Goal: Information Seeking & Learning: Learn about a topic

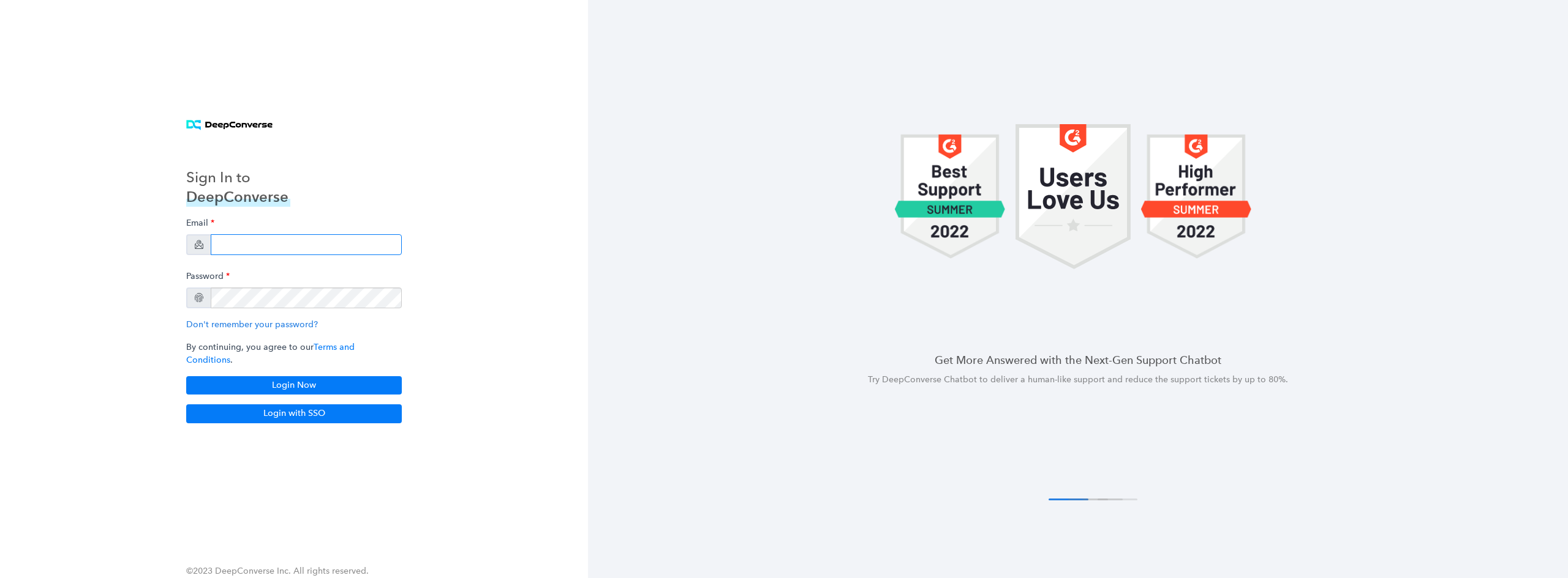
click at [282, 250] on input "email" at bounding box center [306, 244] width 191 height 21
click at [317, 415] on button "Login with SSO" at bounding box center [294, 414] width 215 height 18
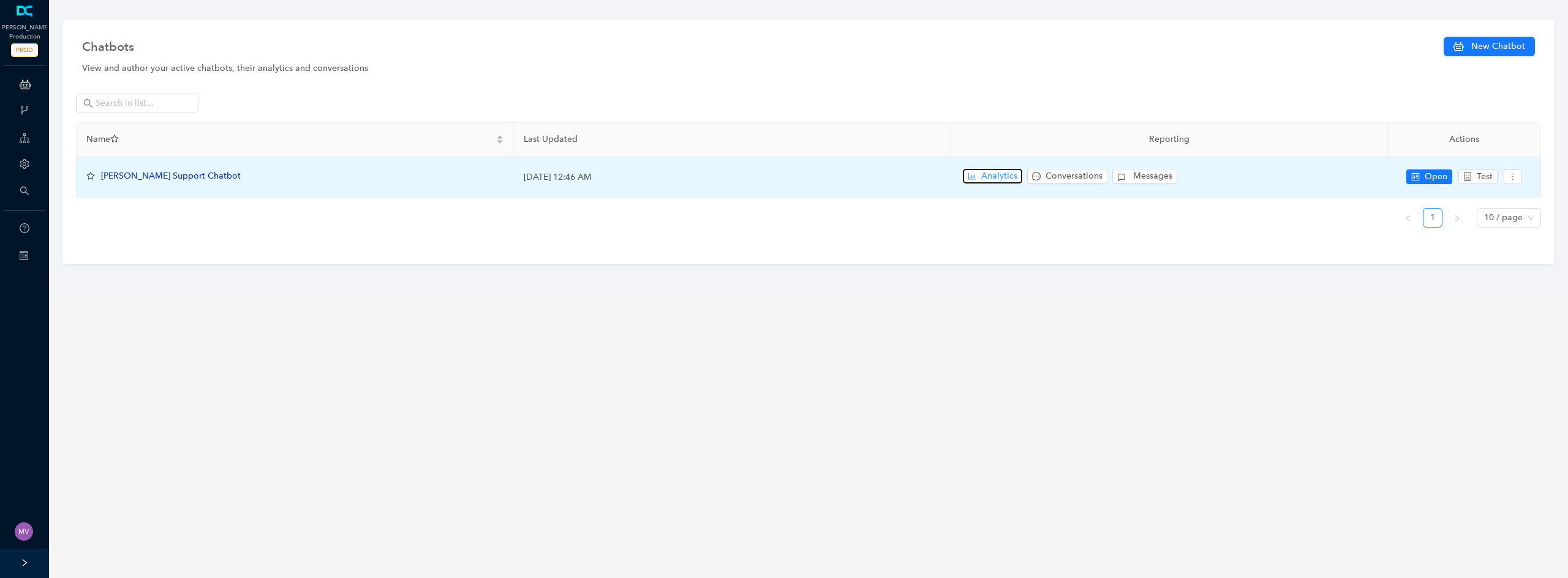
click at [978, 179] on button "Analytics" at bounding box center [993, 176] width 59 height 14
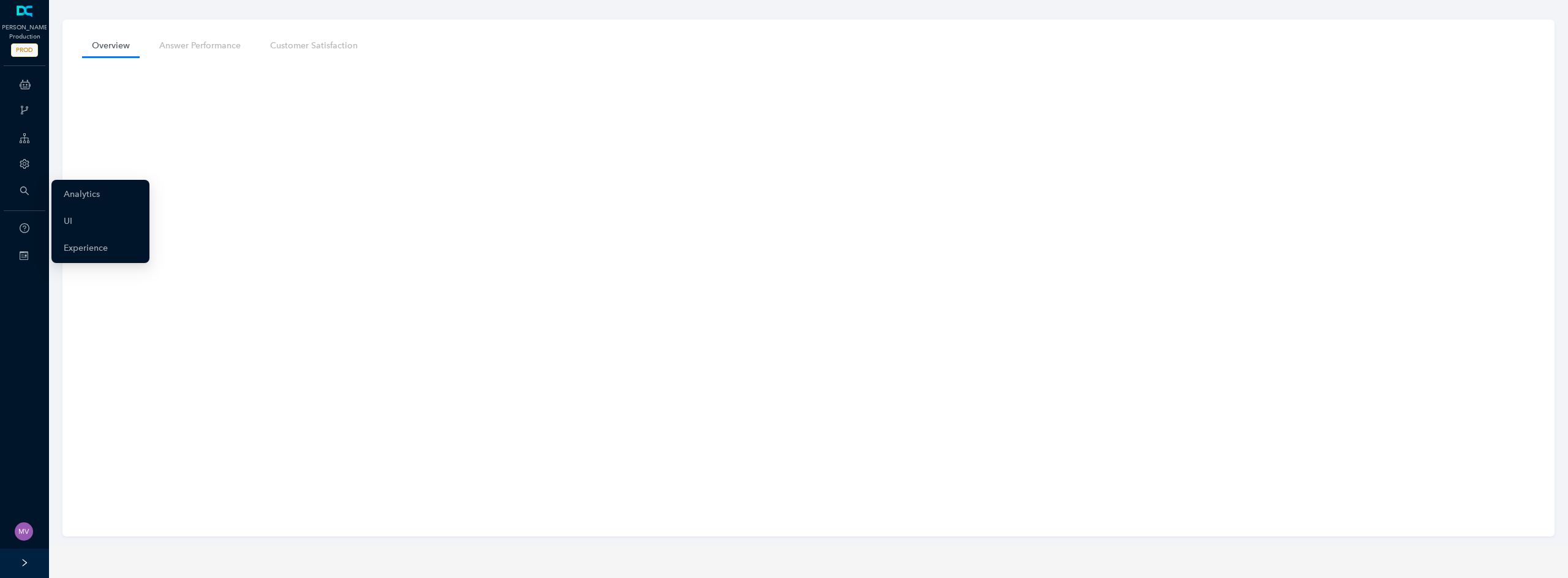
drag, startPoint x: 18, startPoint y: 195, endPoint x: 55, endPoint y: 142, distance: 64.6
click at [55, 142] on div "Overview Answer Performance Customer Satisfaction" at bounding box center [808, 273] width 1531 height 547
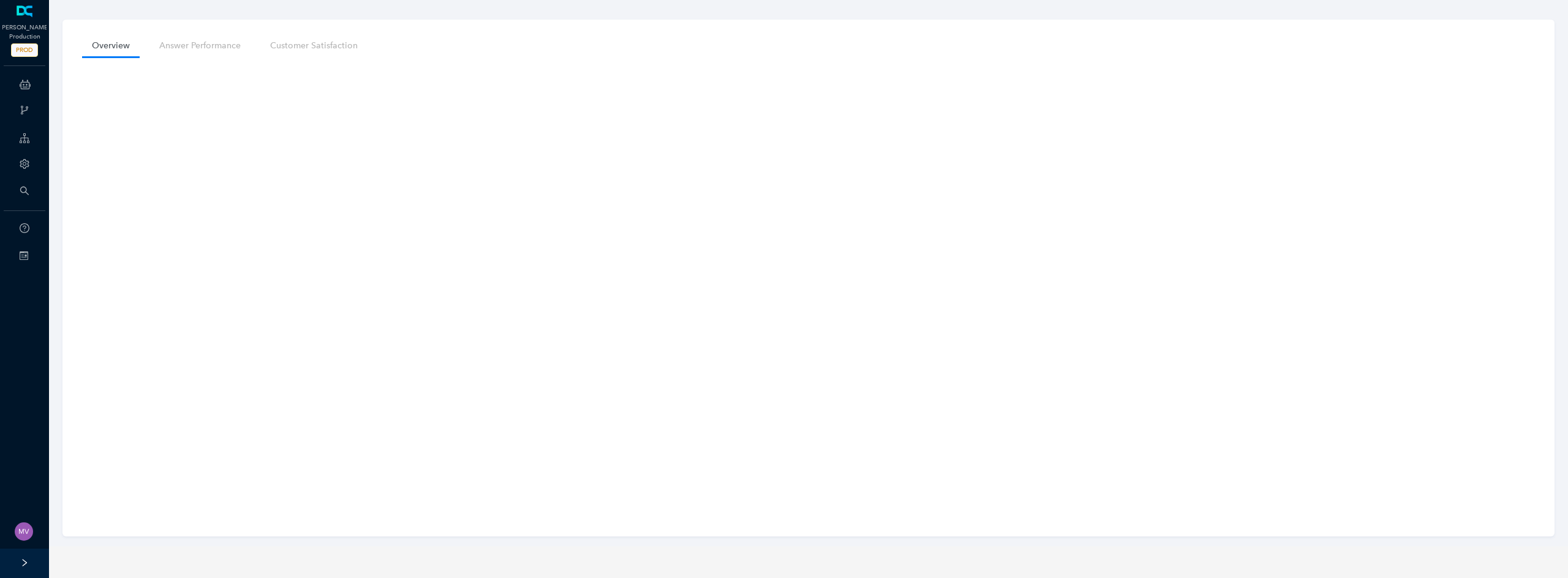
click at [630, 54] on nav "Overview Answer Performance Customer Satisfaction" at bounding box center [808, 46] width 1453 height 23
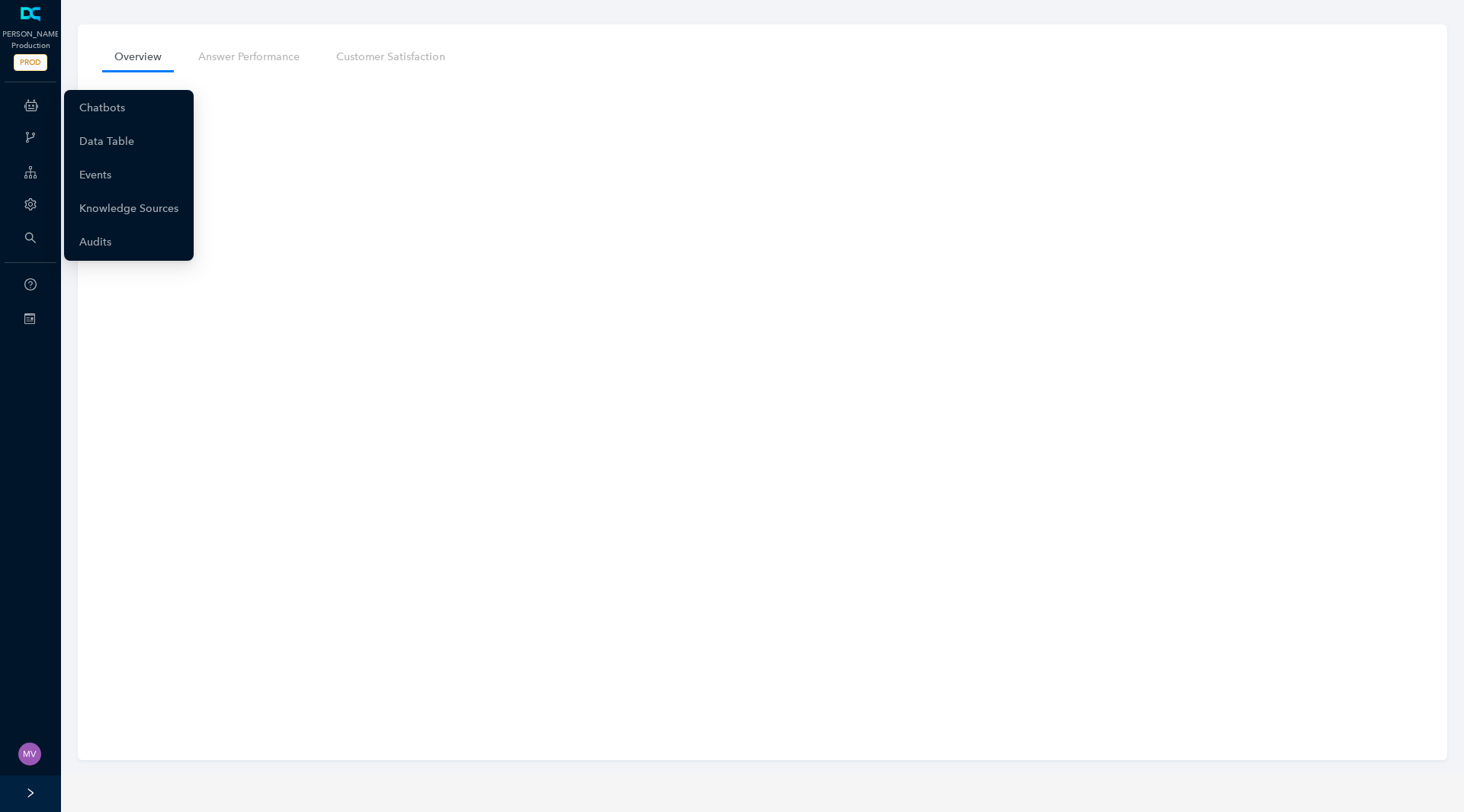
click at [29, 105] on icon at bounding box center [31, 105] width 13 height 30
click at [125, 119] on link "Chatbots" at bounding box center [102, 108] width 45 height 30
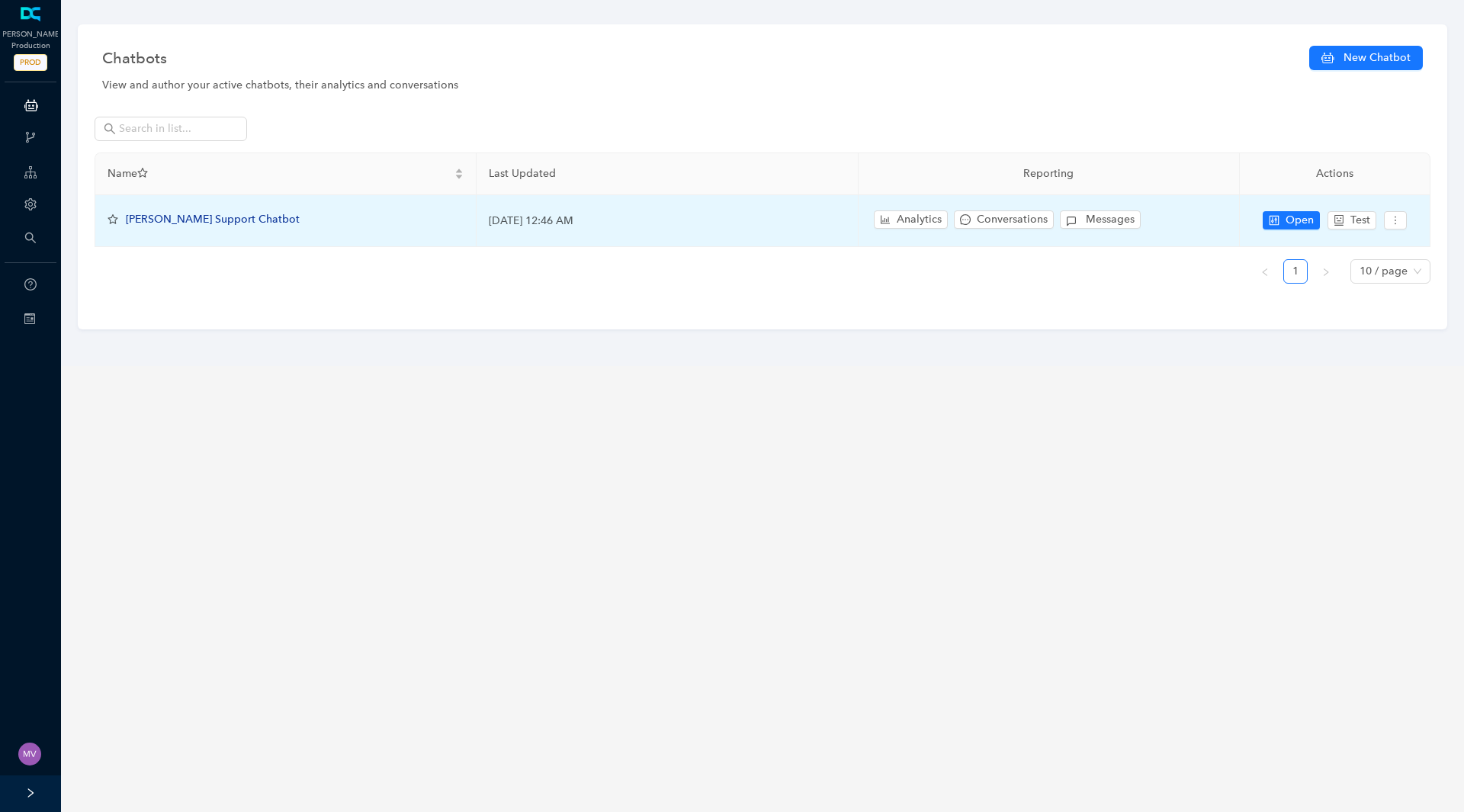
click at [165, 217] on span "[PERSON_NAME] Support Chatbot" at bounding box center [212, 219] width 173 height 13
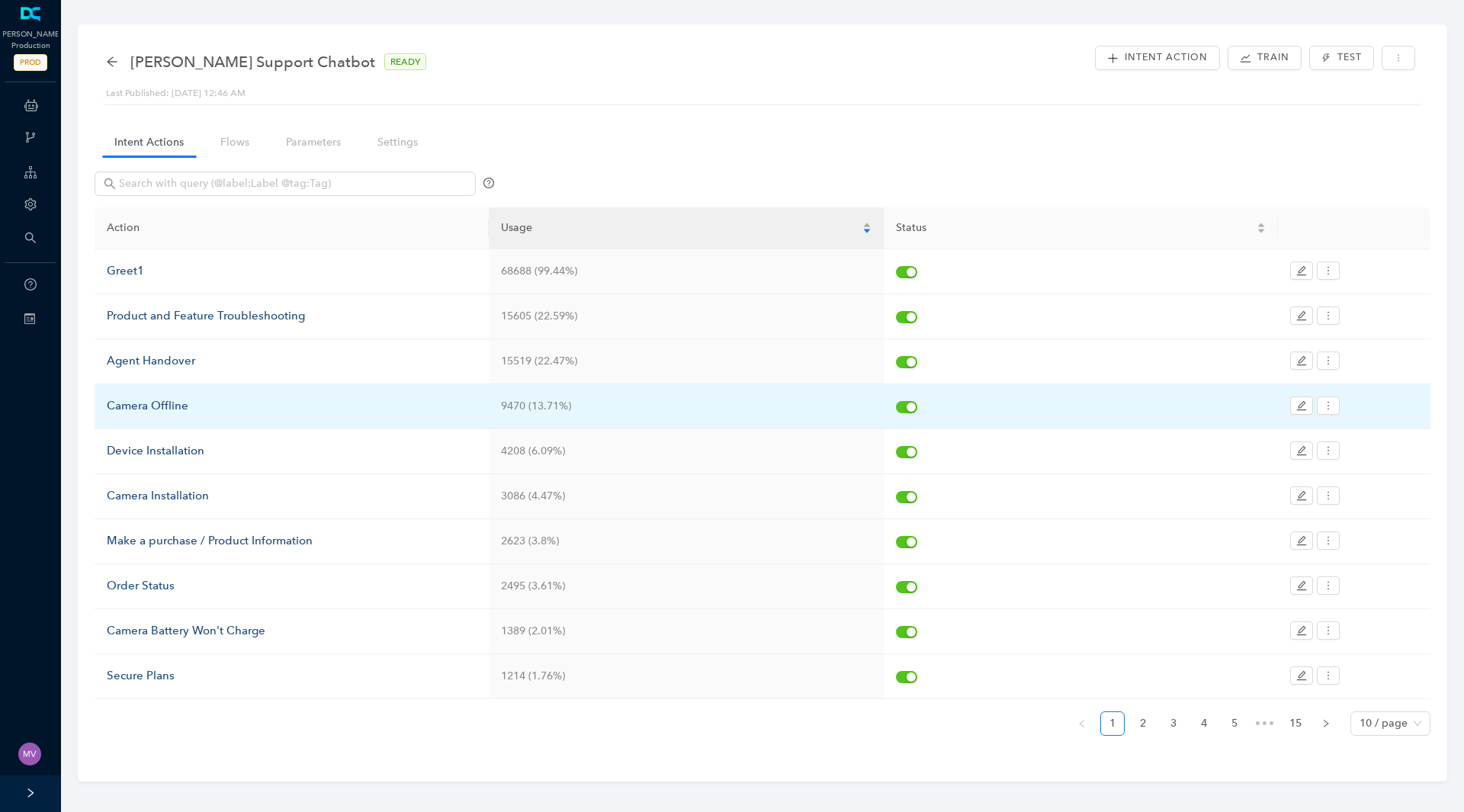
click at [154, 411] on div "Camera Offline" at bounding box center [292, 406] width 370 height 18
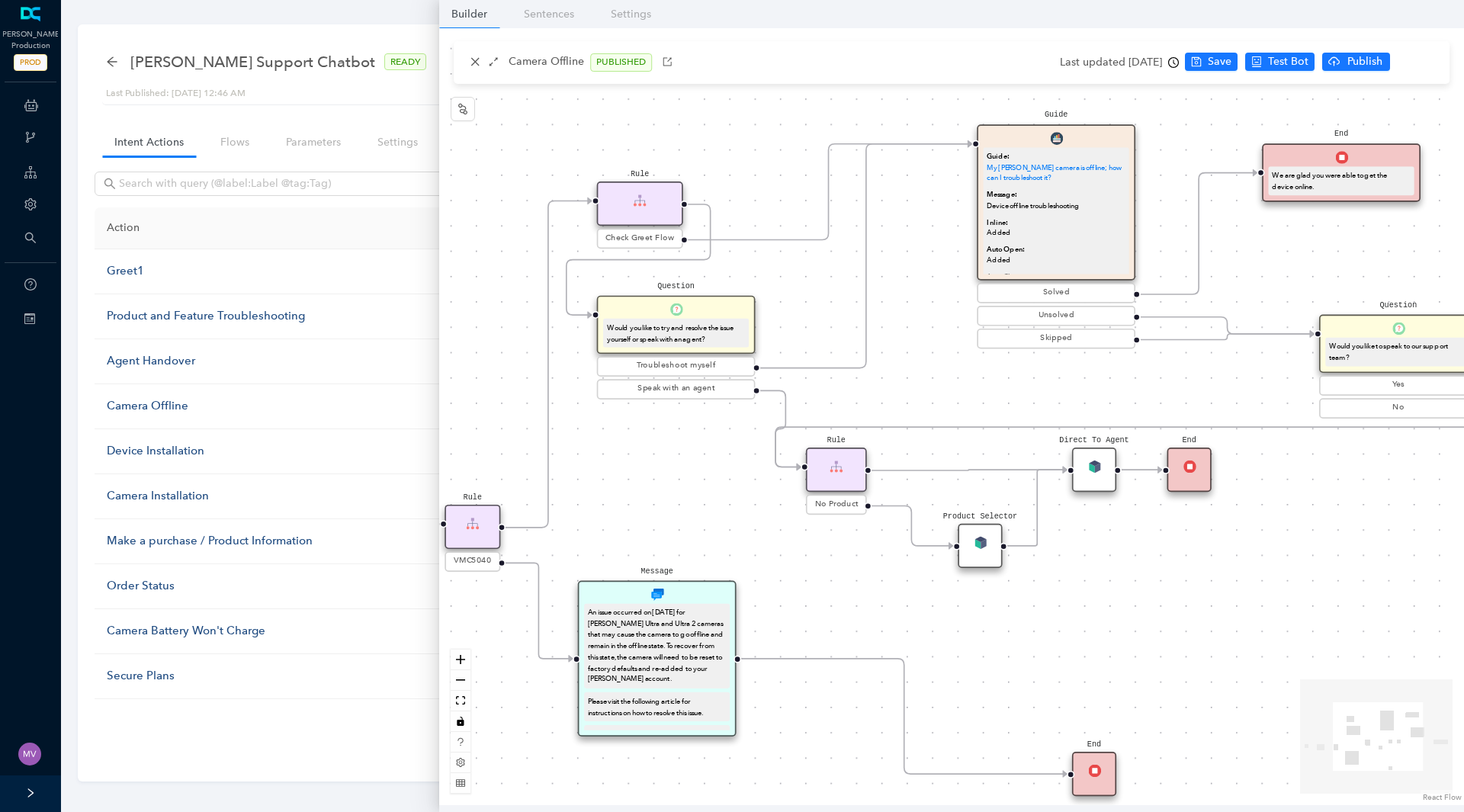
drag, startPoint x: 901, startPoint y: 262, endPoint x: 979, endPoint y: 407, distance: 164.6
click at [979, 407] on div "Rule Check Greet Flow Start End Message We can help with that! P Rule VMC5040 M…" at bounding box center [950, 417] width 1024 height 777
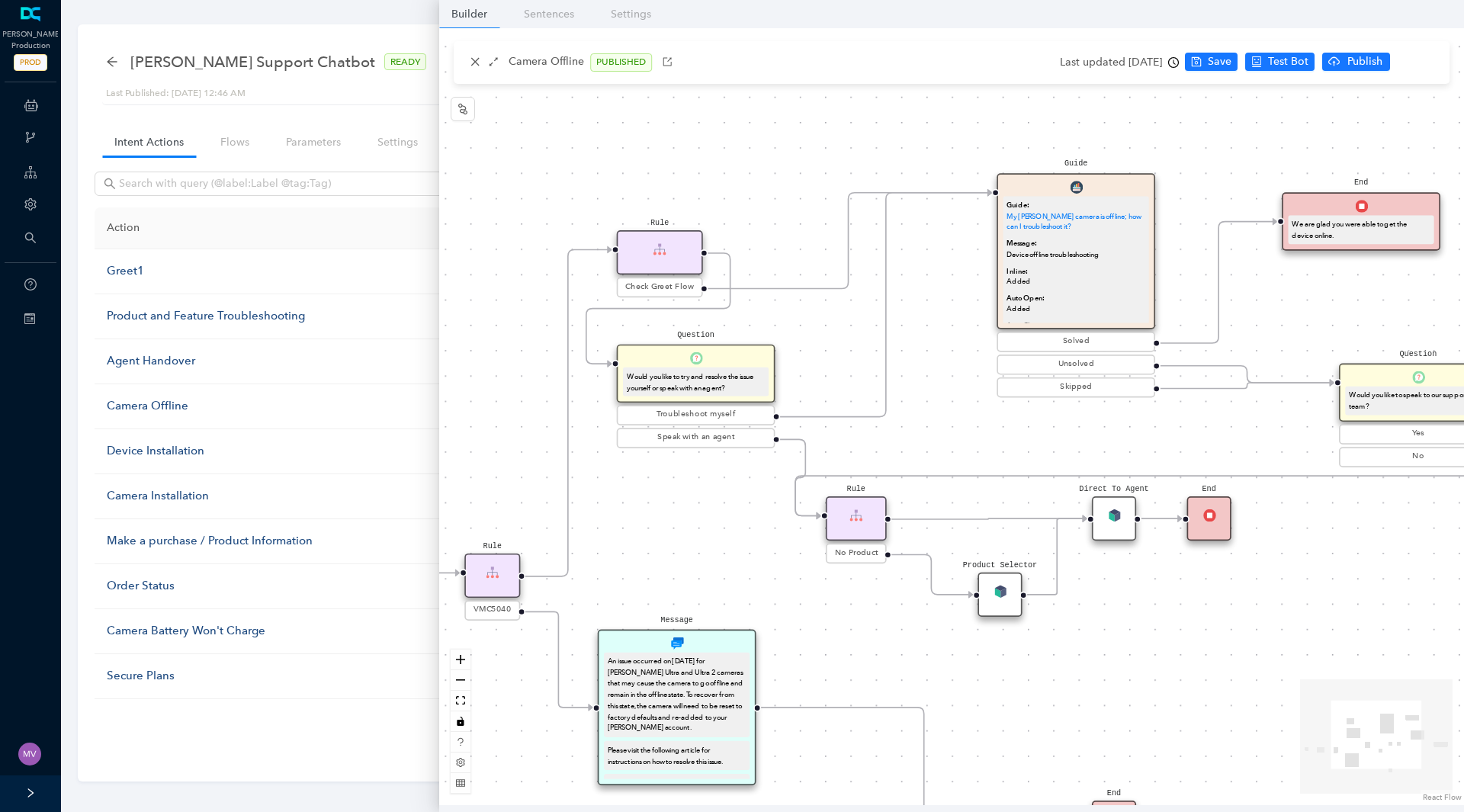
click at [641, 256] on div "Rule" at bounding box center [660, 252] width 86 height 45
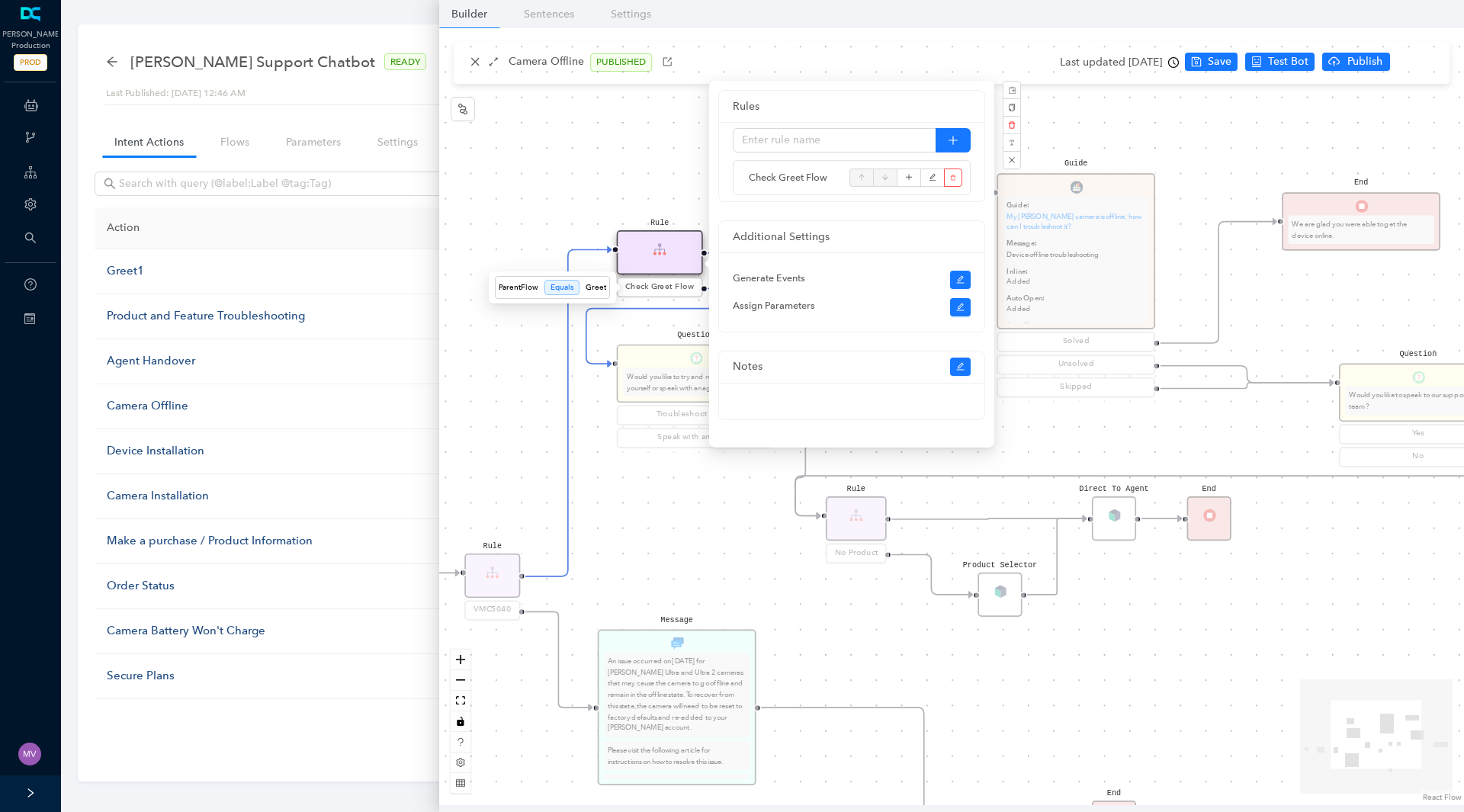
click at [660, 288] on span "Check Greet Flow" at bounding box center [660, 287] width 68 height 12
click at [569, 202] on div "Rule Check Greet Flow Start End Message We can help with that! P Rule VMC5040 M…" at bounding box center [950, 417] width 1024 height 777
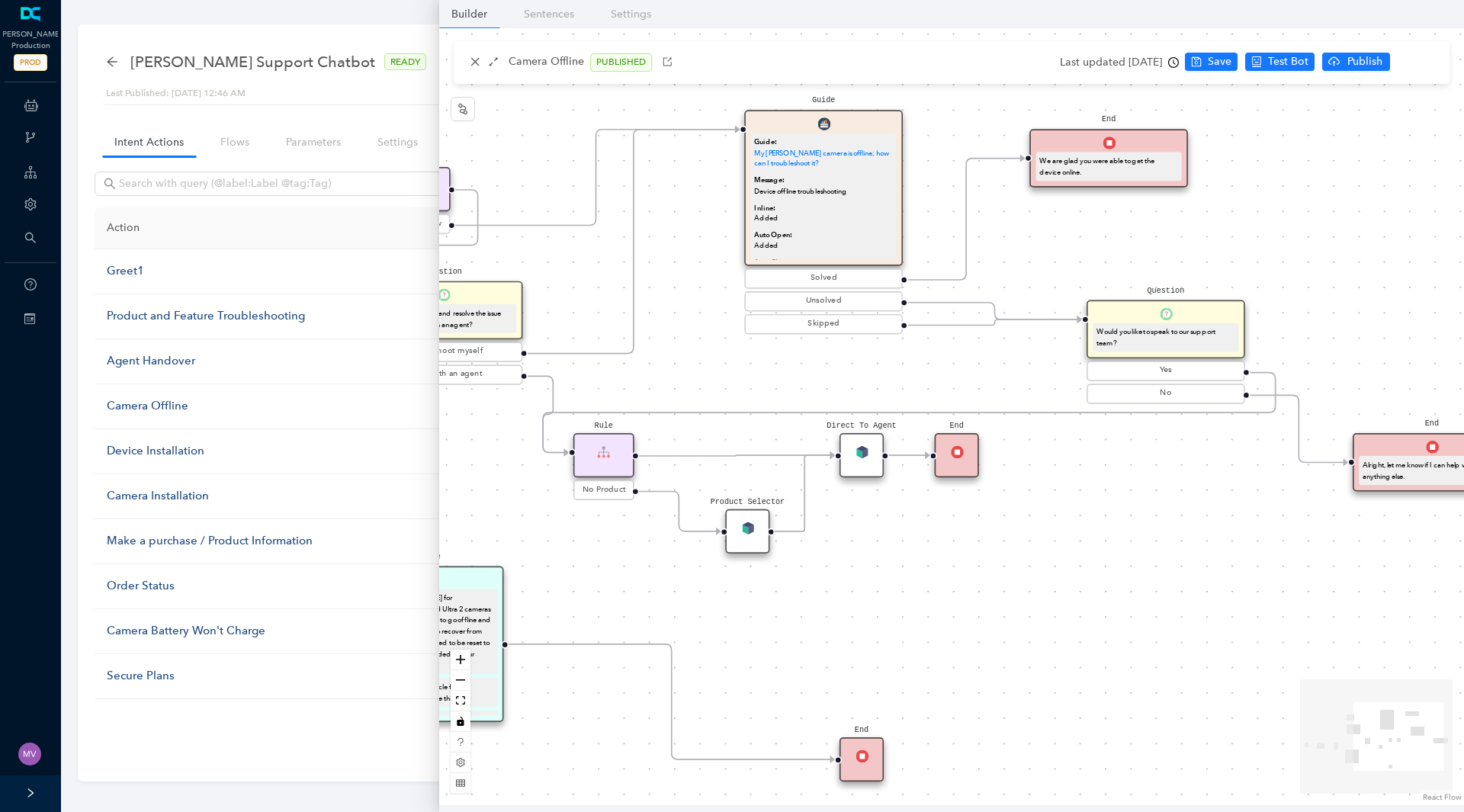
drag, startPoint x: 1215, startPoint y: 551, endPoint x: 852, endPoint y: 565, distance: 363.3
click at [854, 565] on div "Rule Check Greet Flow Start End Message We can help with that! P Rule VMC5040 M…" at bounding box center [950, 417] width 1024 height 777
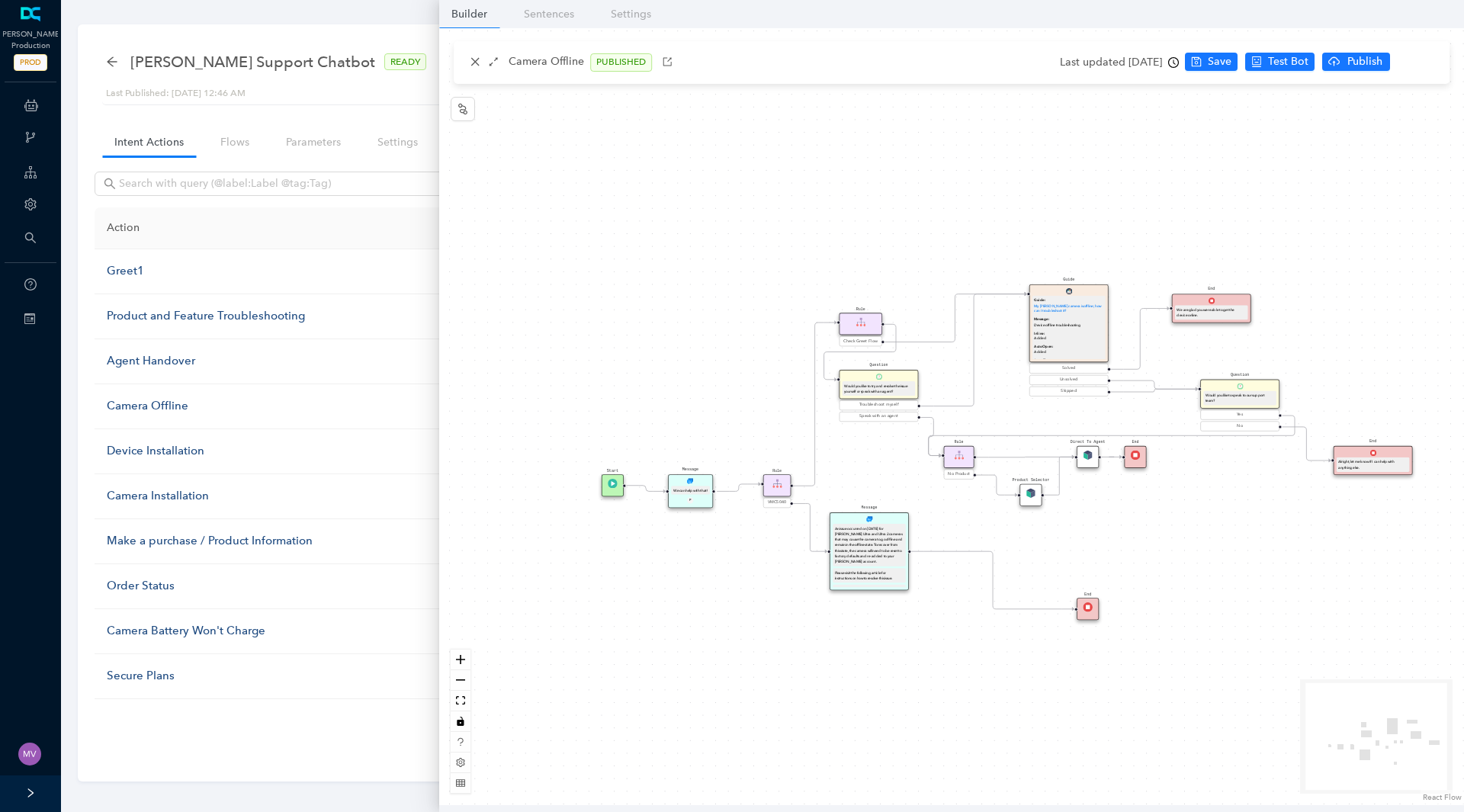
drag, startPoint x: 885, startPoint y: 547, endPoint x: 1139, endPoint y: 563, distance: 254.5
click at [1139, 563] on div "Rule Check Greet Flow Start End Message We can help with that! P Rule VMC5040 M…" at bounding box center [950, 417] width 1024 height 777
click at [474, 61] on icon "close" at bounding box center [475, 62] width 9 height 9
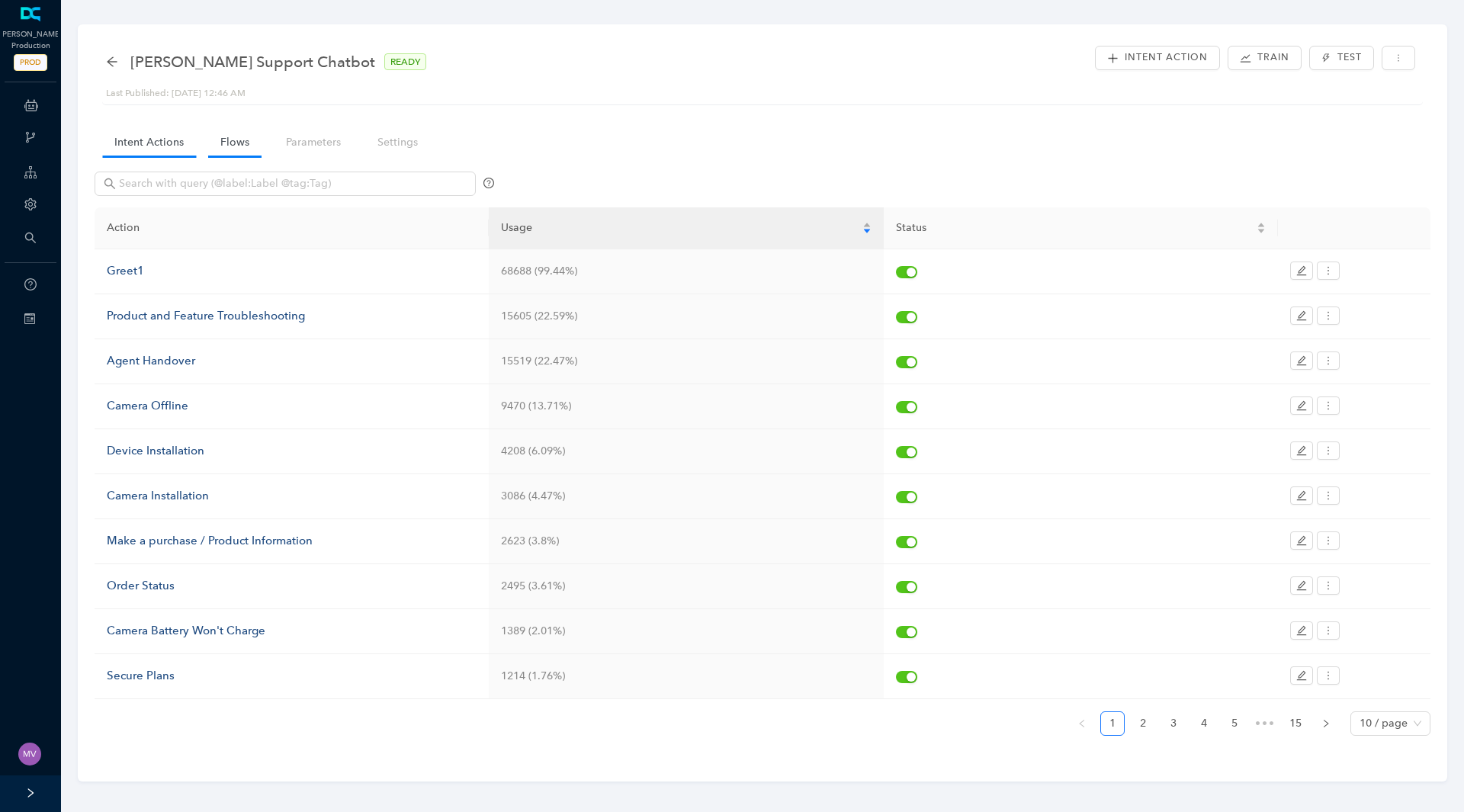
click at [240, 139] on link "Flows" at bounding box center [235, 142] width 53 height 28
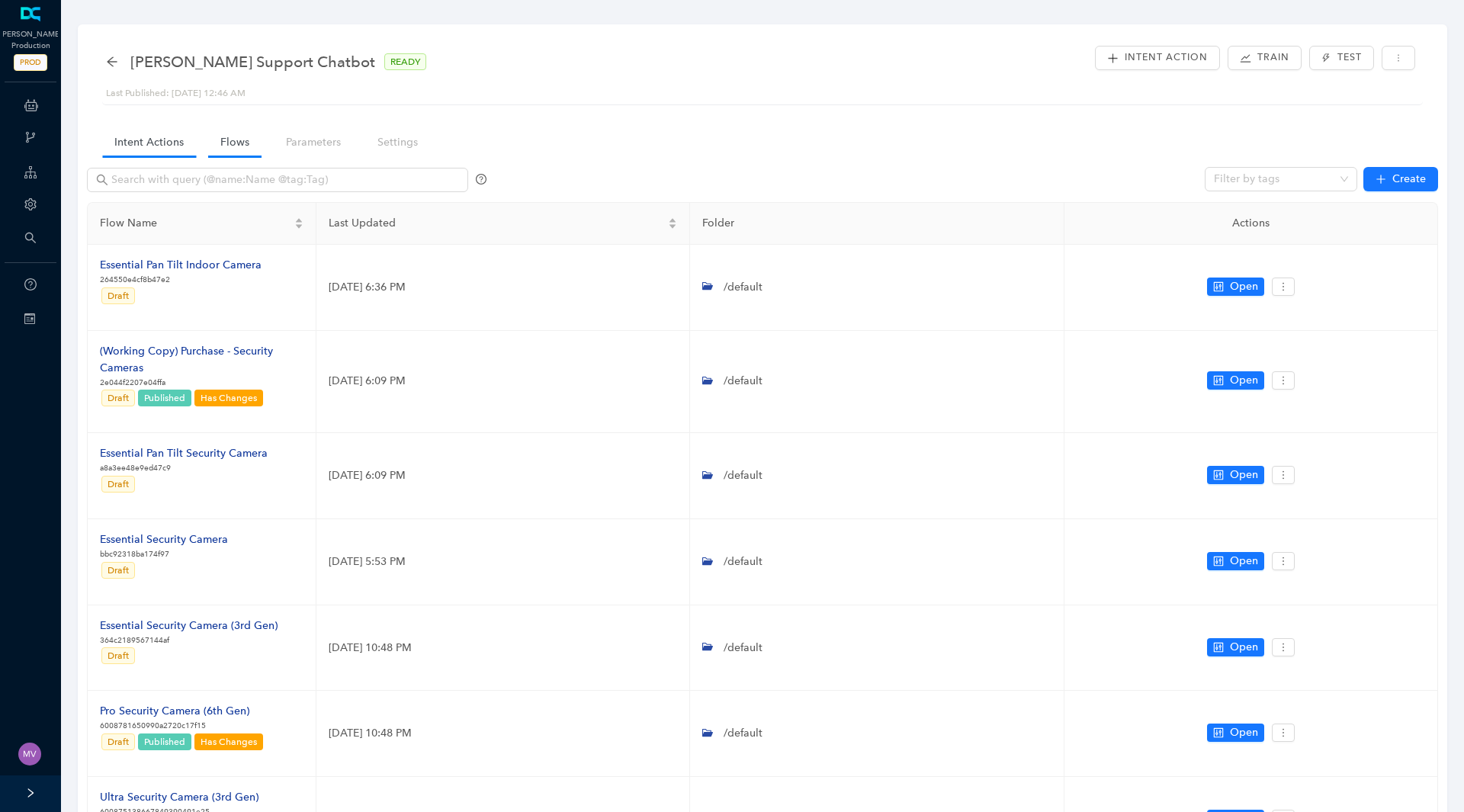
click at [141, 147] on link "Intent Actions" at bounding box center [149, 142] width 94 height 28
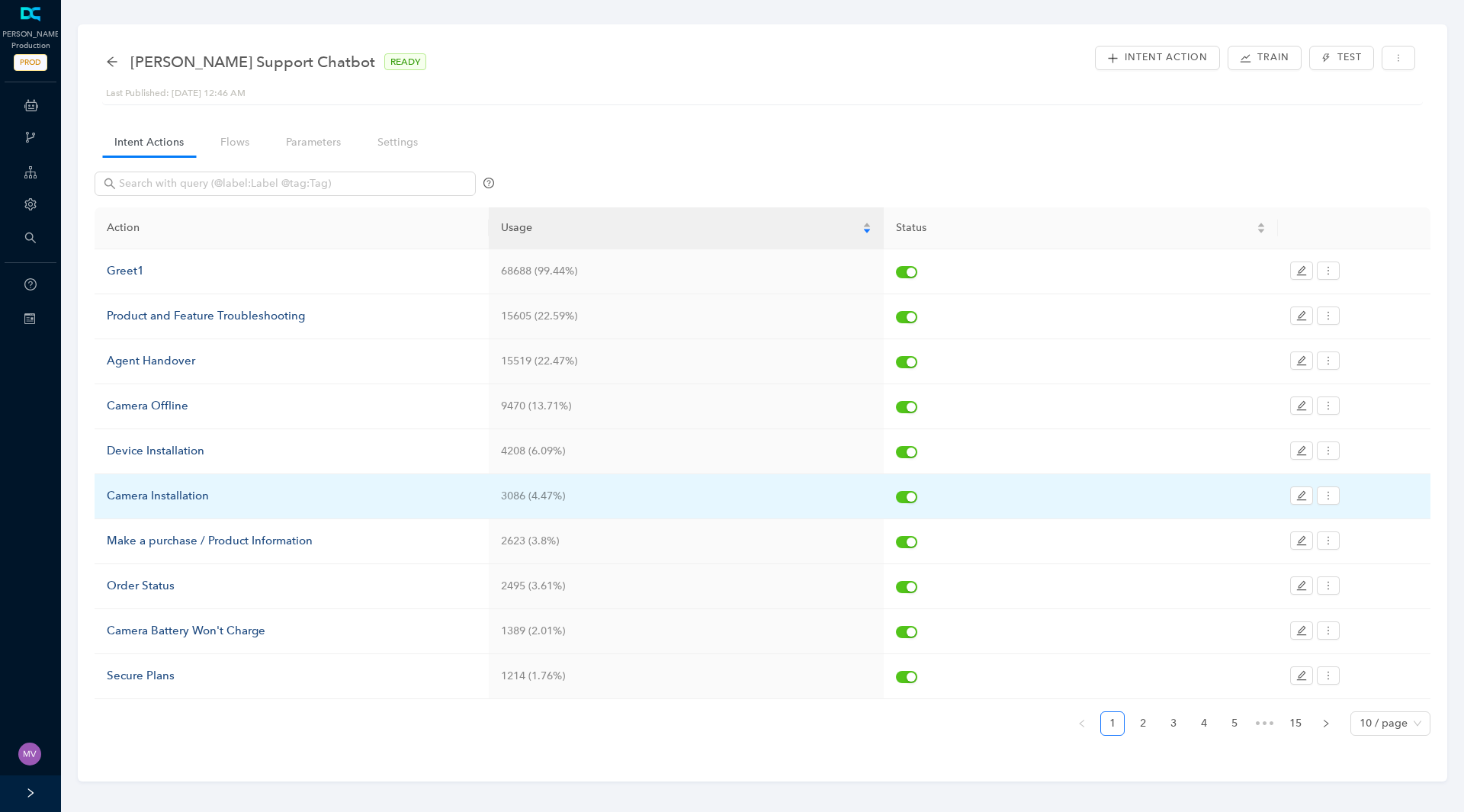
click at [142, 503] on div "Camera Installation" at bounding box center [292, 496] width 370 height 18
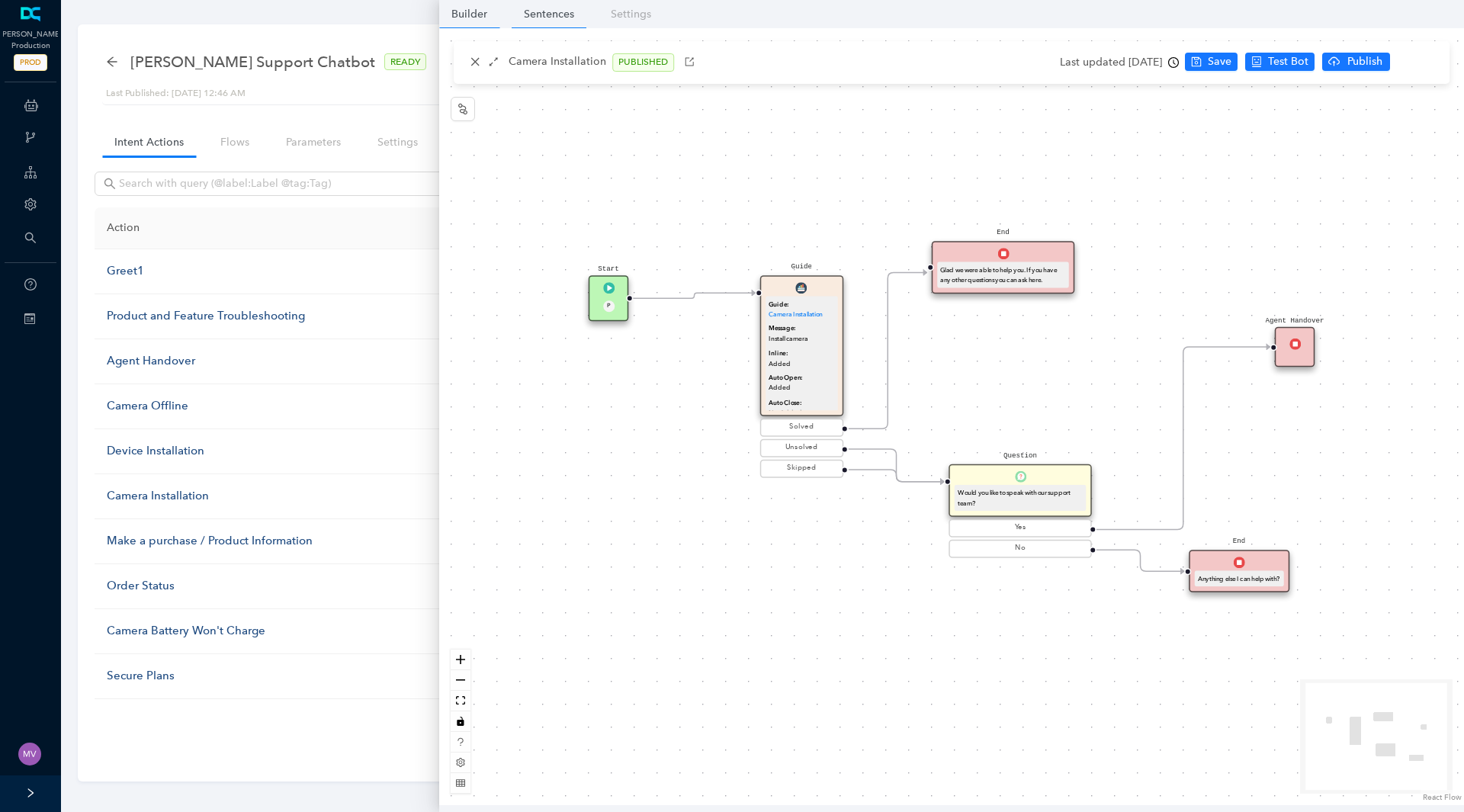
click at [540, 14] on link "Sentences" at bounding box center [549, 14] width 75 height 28
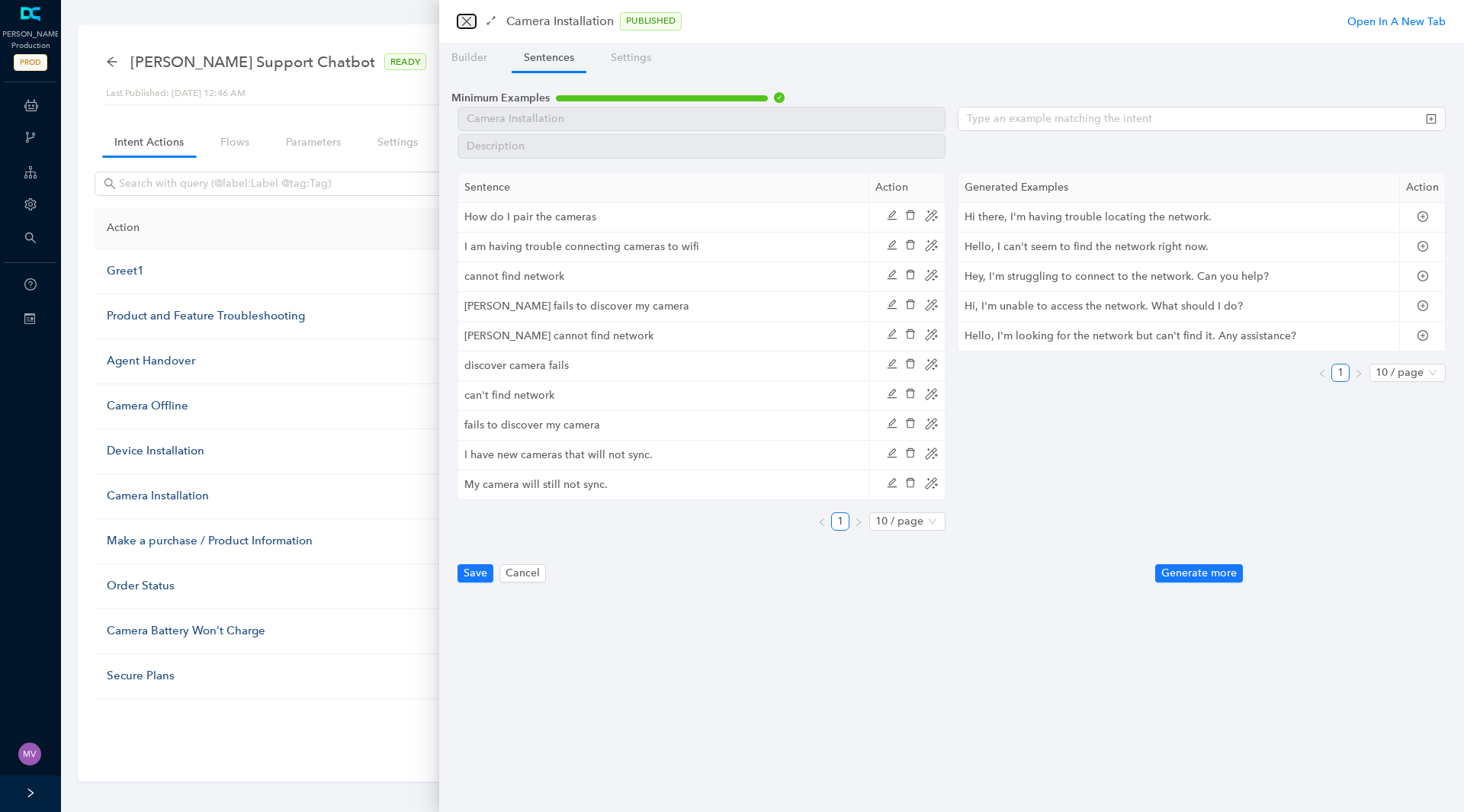
click at [467, 18] on icon "close" at bounding box center [466, 21] width 12 height 12
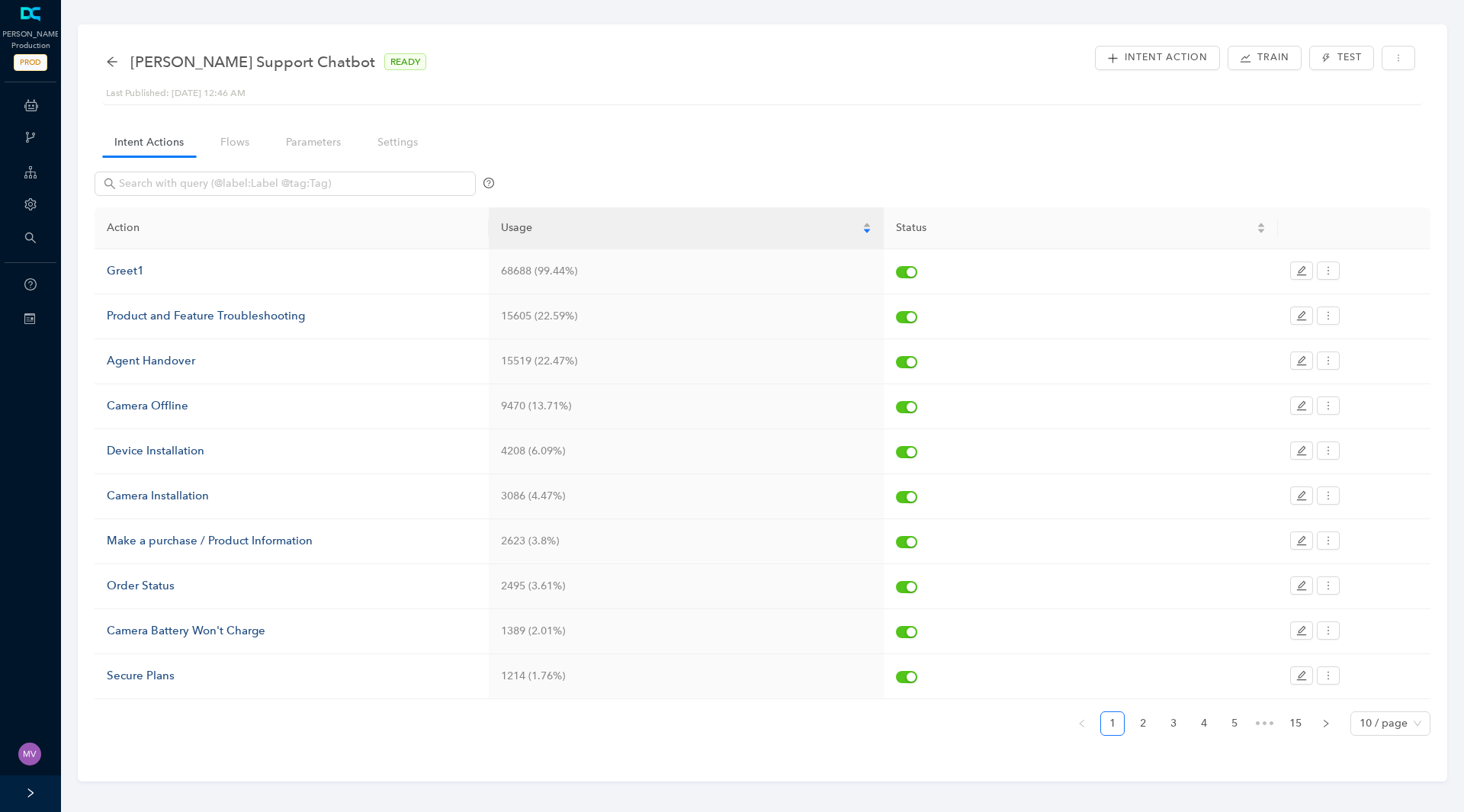
click at [708, 99] on div "Last Published: [DATE] 12:46 AM" at bounding box center [763, 93] width 1313 height 14
click at [27, 104] on icon at bounding box center [31, 105] width 13 height 30
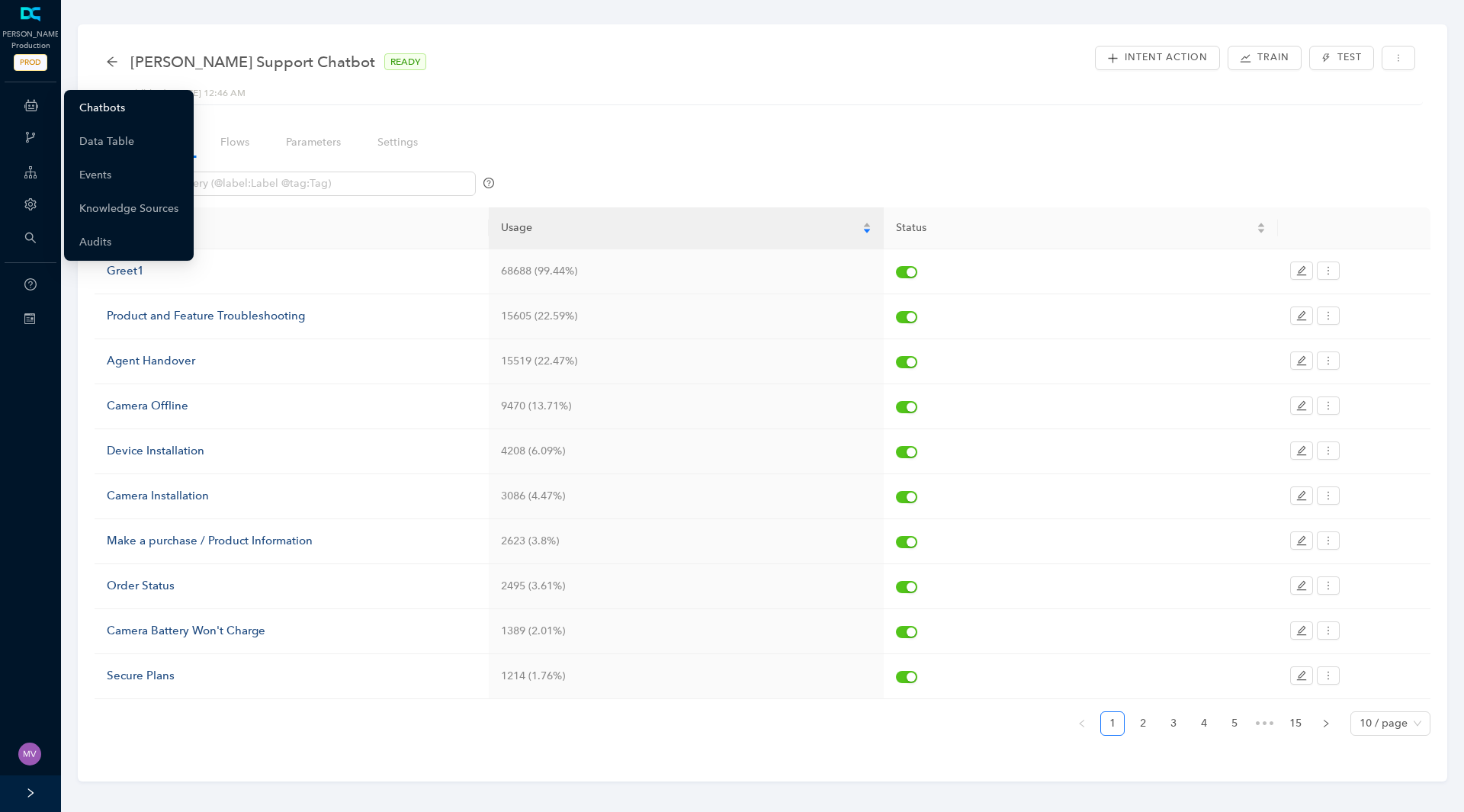
click at [125, 104] on link "Chatbots" at bounding box center [102, 108] width 45 height 30
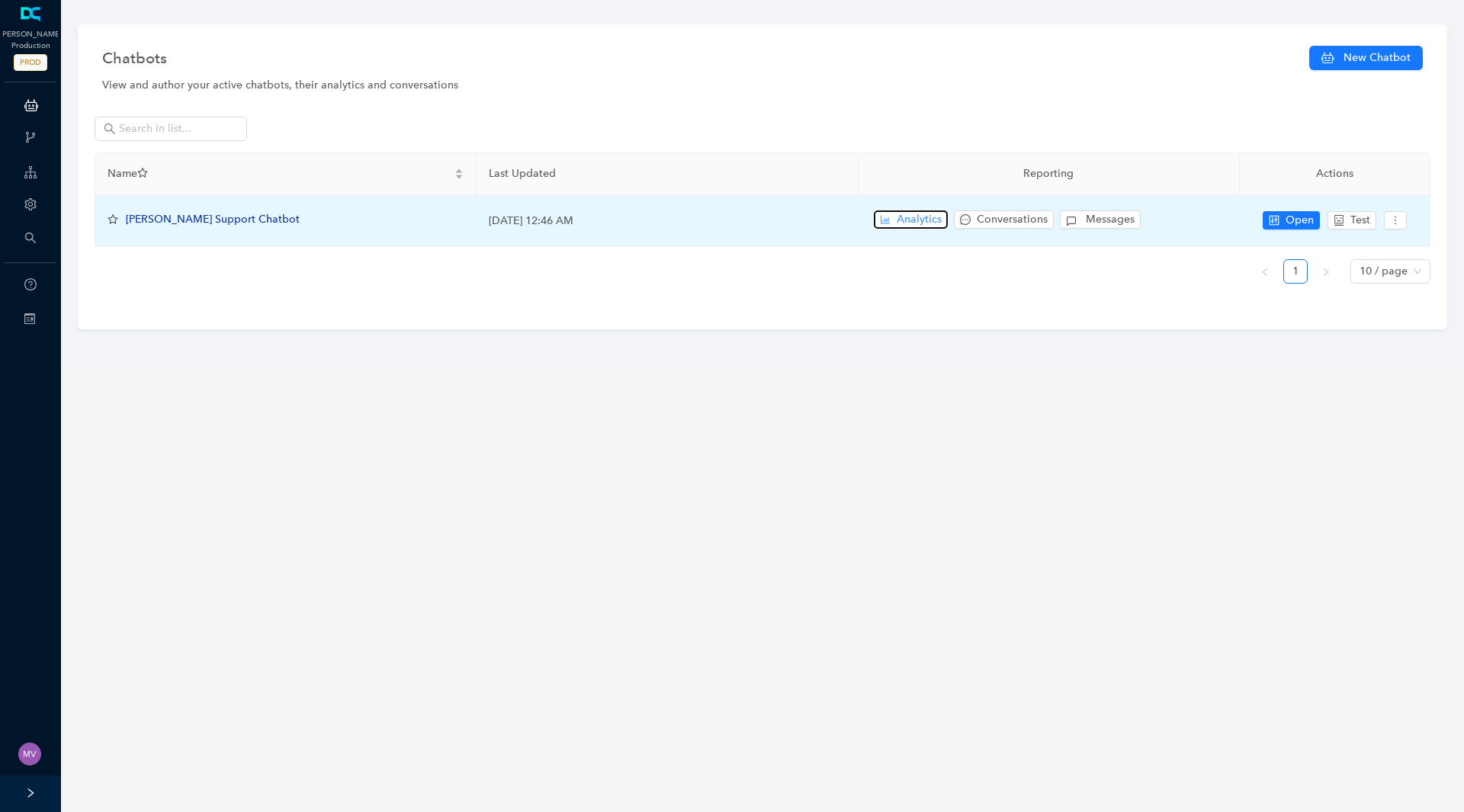
click at [903, 217] on span "Analytics" at bounding box center [918, 220] width 45 height 17
